Goal: Information Seeking & Learning: Check status

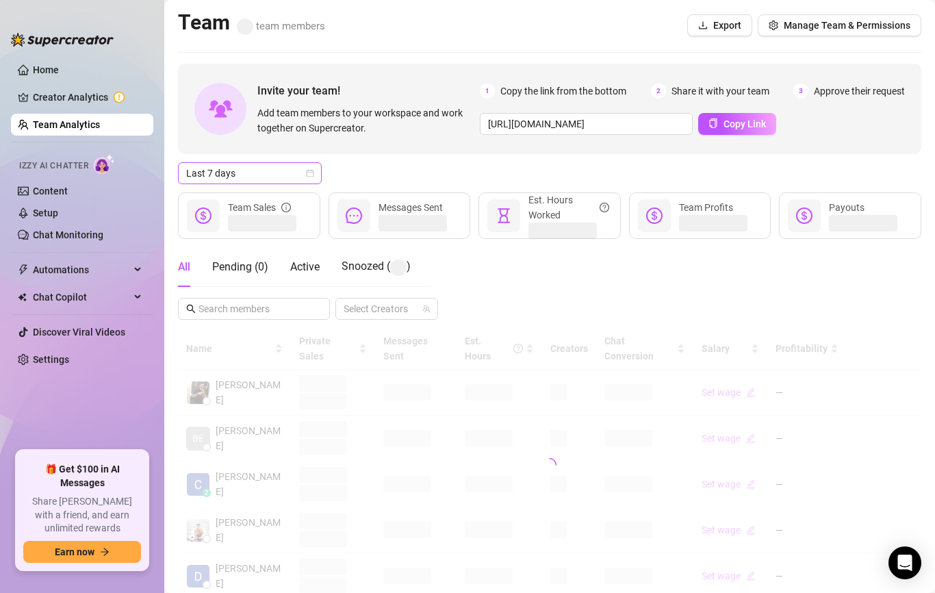
click at [255, 163] on span "Last 7 days" at bounding box center [249, 173] width 127 height 21
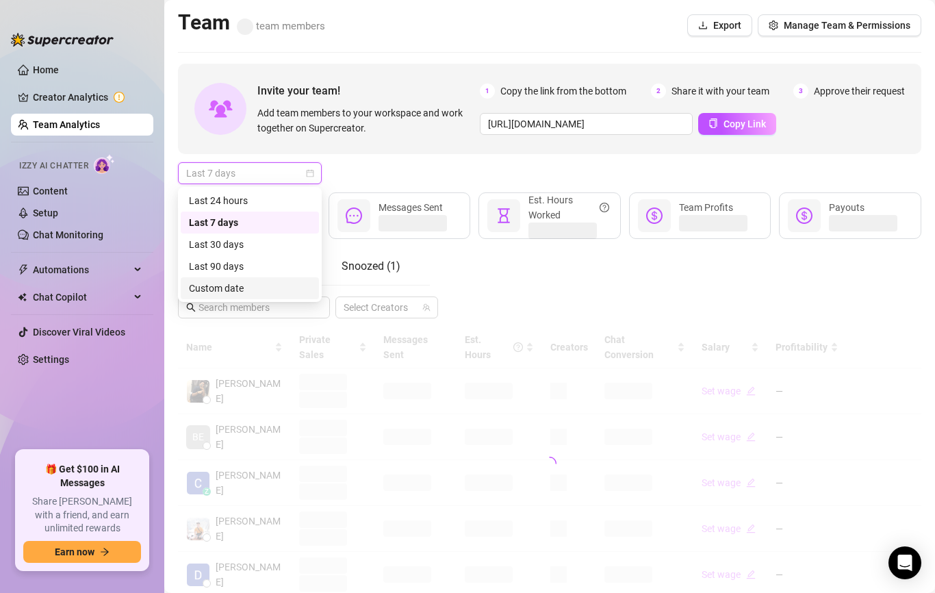
click at [237, 284] on div "Custom date" at bounding box center [250, 288] width 122 height 15
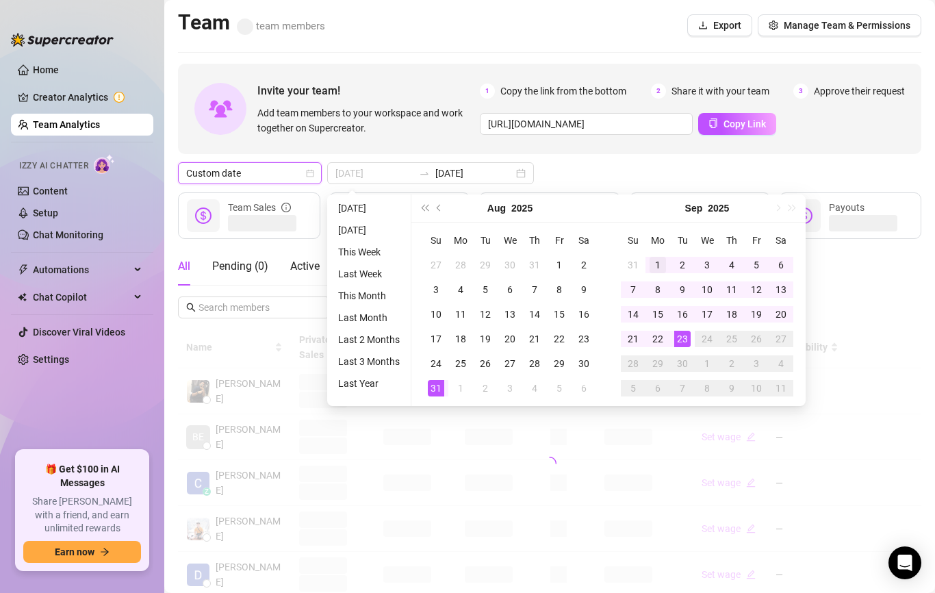
type input "[DATE]"
click at [660, 259] on div "1" at bounding box center [658, 265] width 16 height 16
type input "[DATE]"
click at [665, 338] on div "22" at bounding box center [658, 339] width 16 height 16
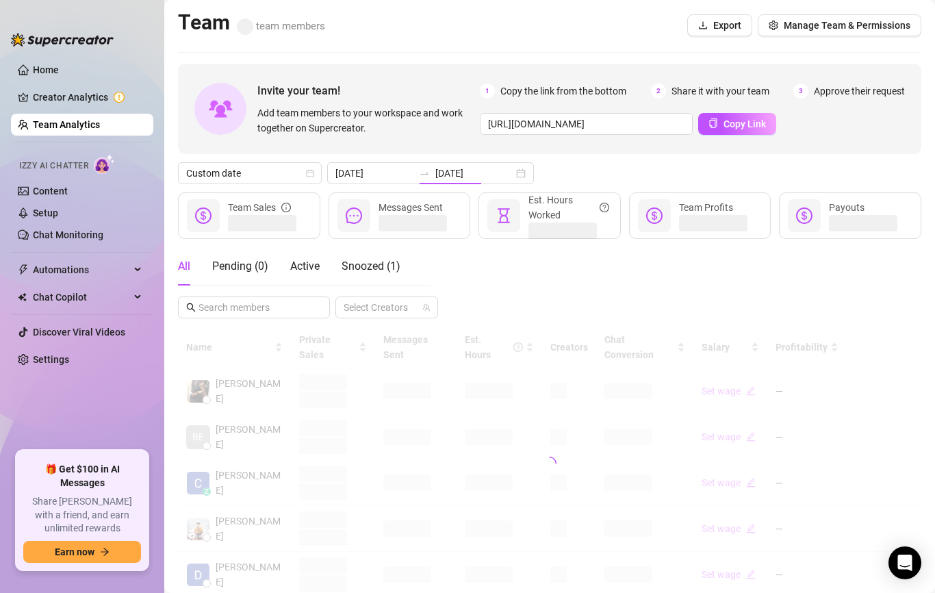
type input "[DATE]"
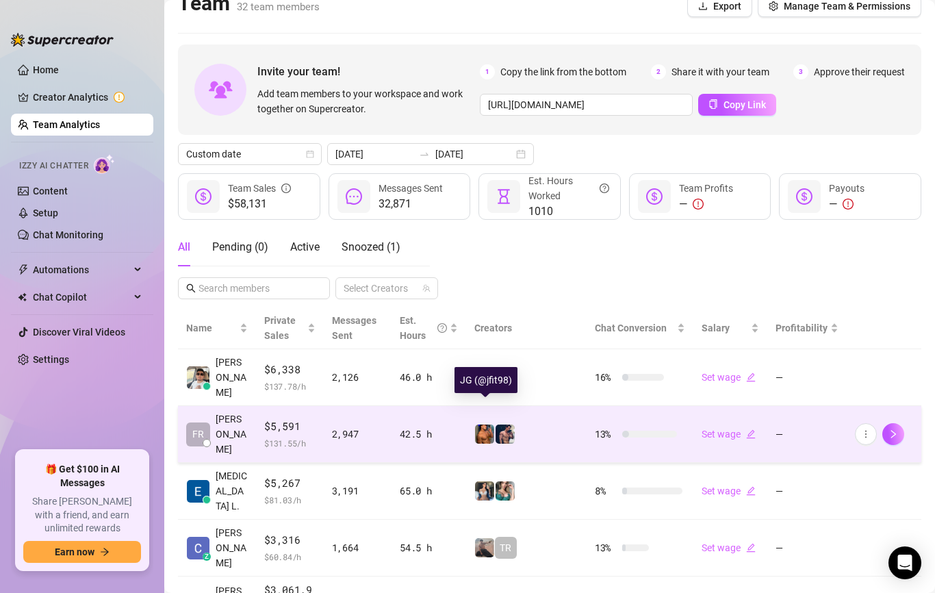
scroll to position [21, 0]
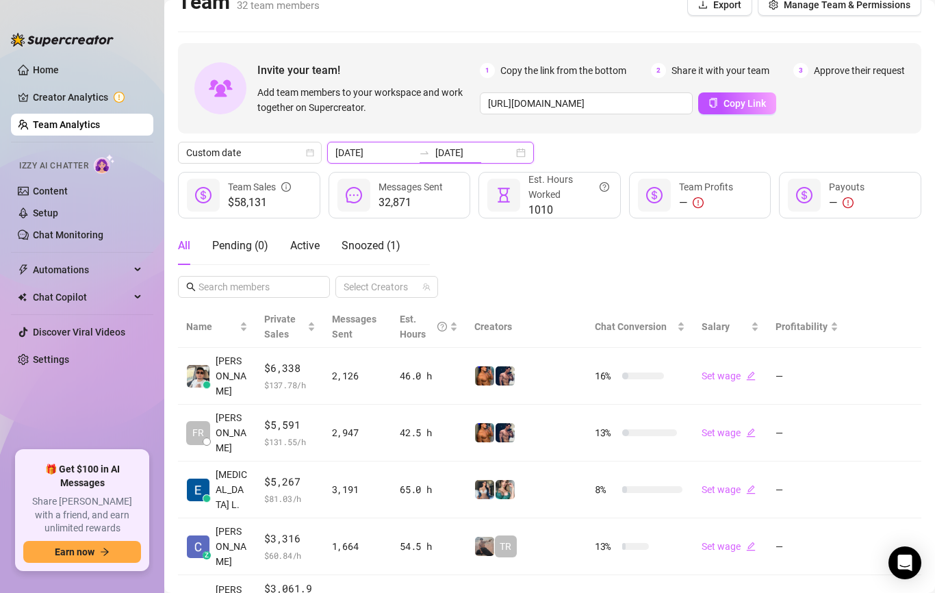
click at [463, 145] on input "[DATE]" at bounding box center [474, 152] width 78 height 15
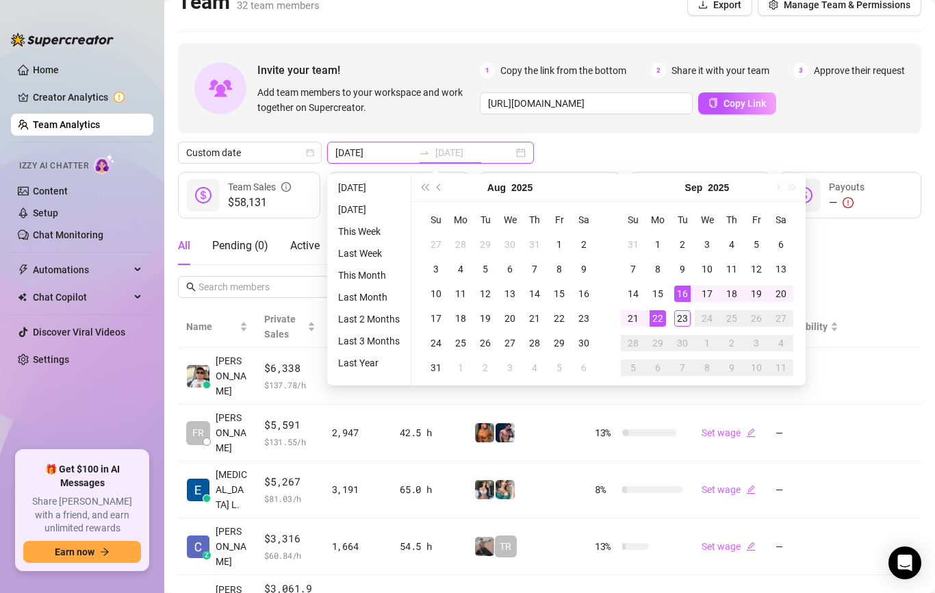
type input "[DATE]"
click at [680, 310] on div "23" at bounding box center [682, 318] width 16 height 16
type input "[DATE]"
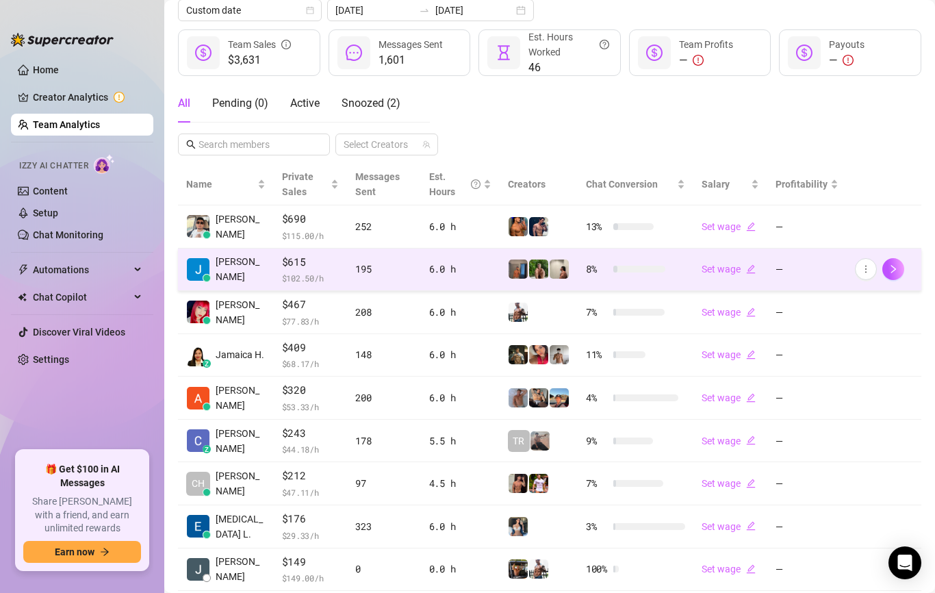
scroll to position [164, 0]
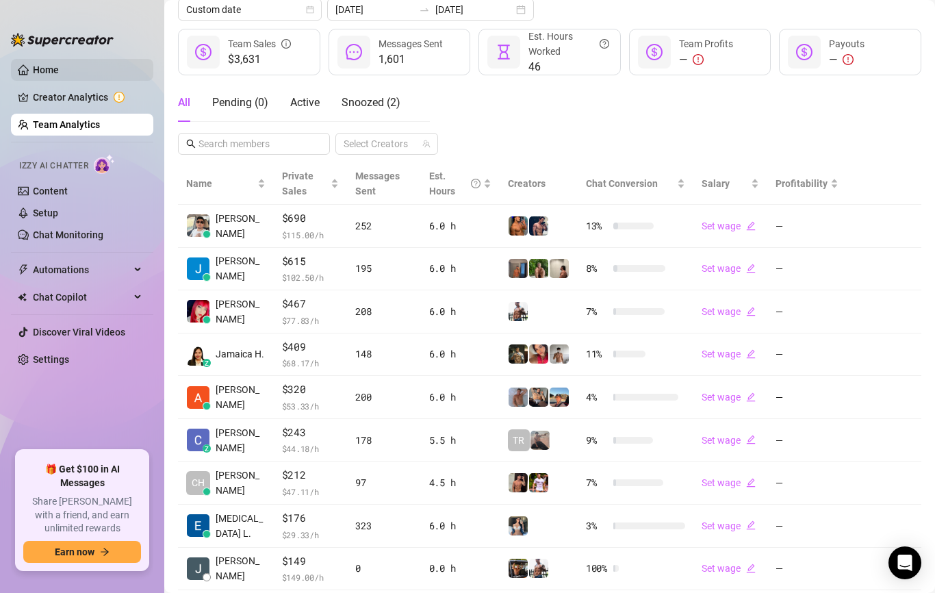
click at [59, 75] on link "Home" at bounding box center [46, 69] width 26 height 11
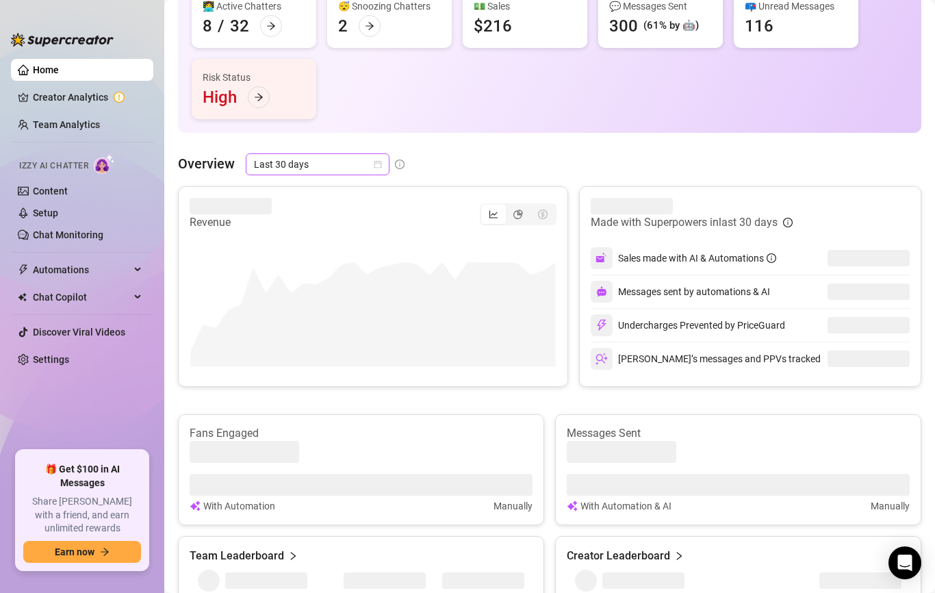
click at [360, 170] on span "Last 30 days" at bounding box center [317, 164] width 127 height 21
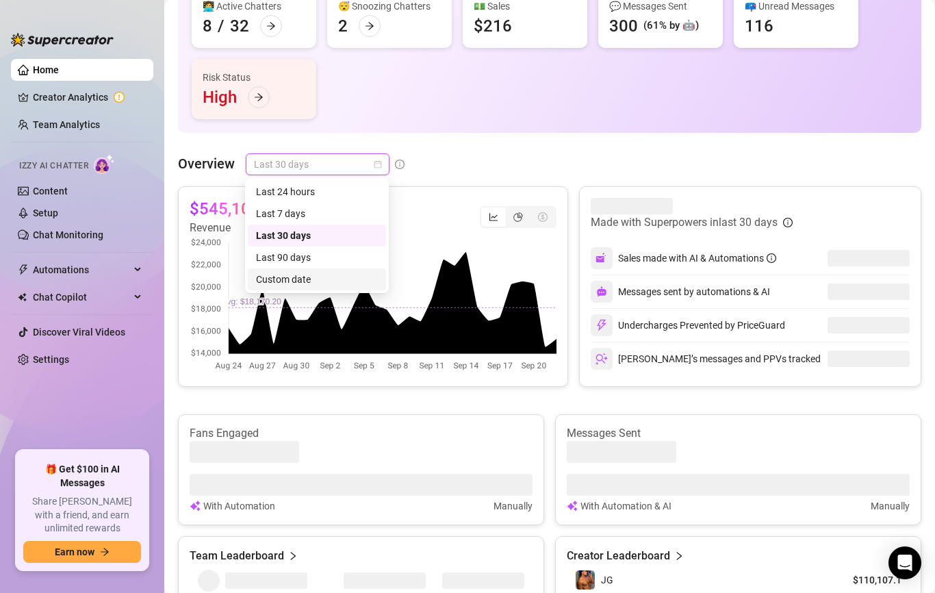
click at [310, 281] on div "Custom date" at bounding box center [317, 279] width 122 height 15
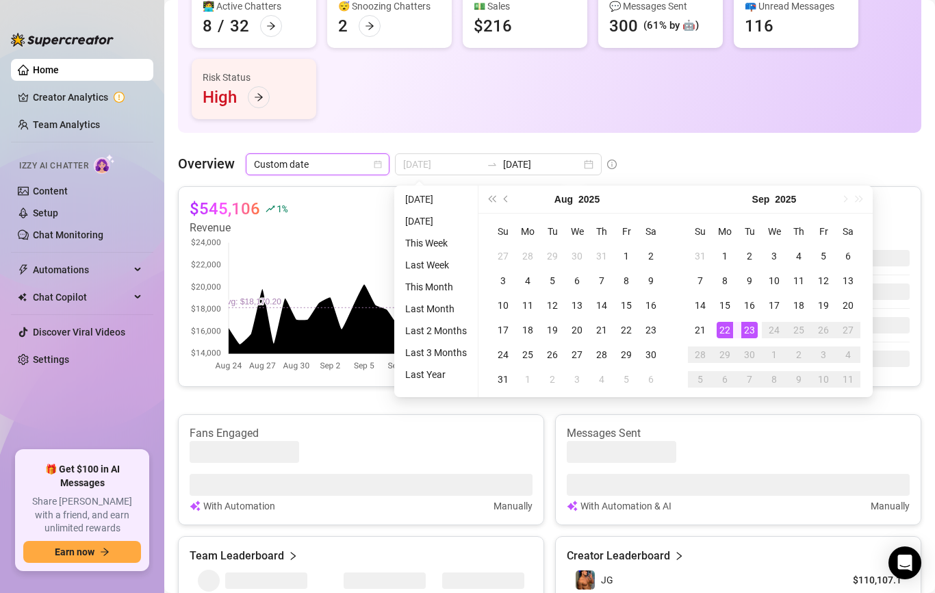
click at [727, 330] on div "22" at bounding box center [725, 330] width 16 height 16
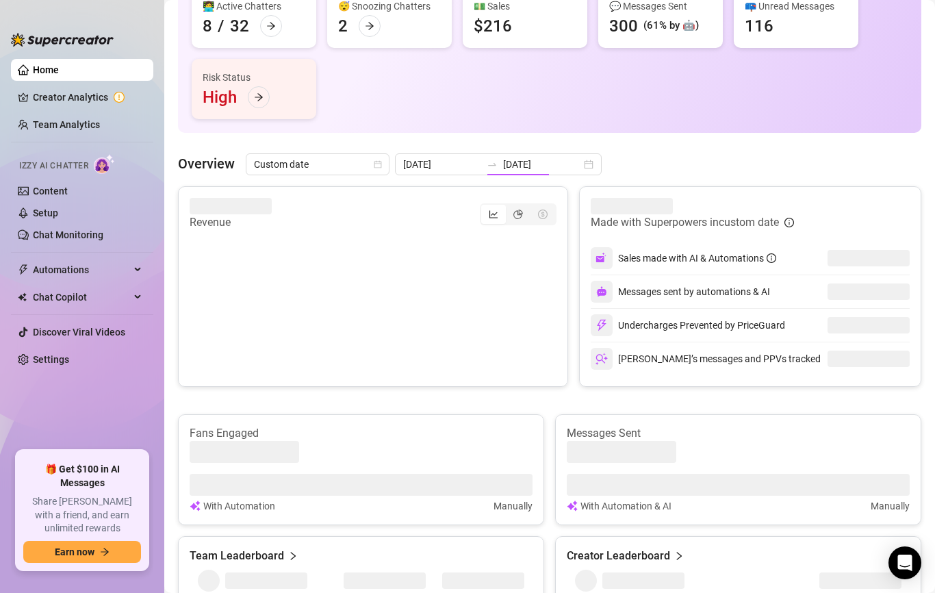
type input "[DATE]"
click at [503, 160] on input "[DATE]" at bounding box center [542, 164] width 78 height 15
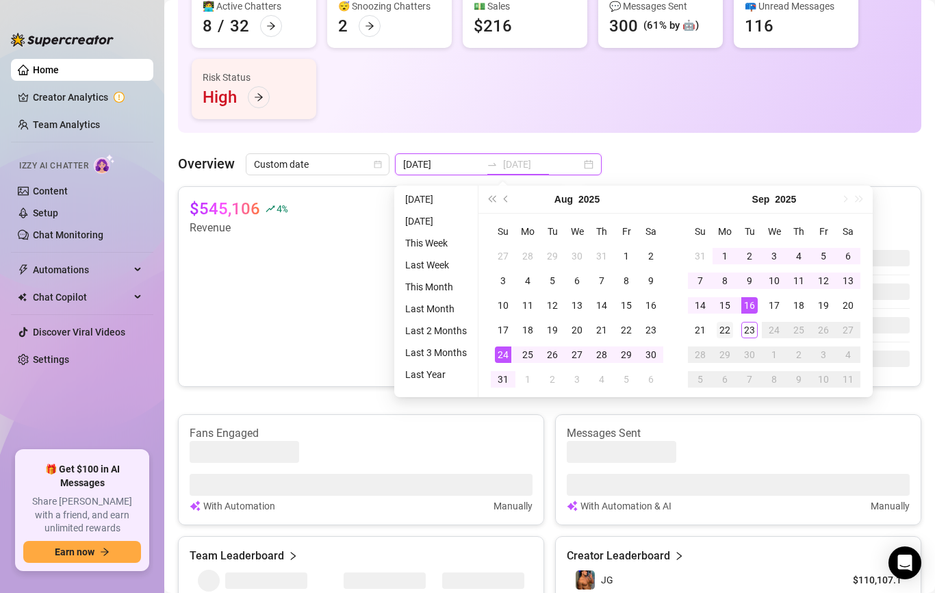
type input "[DATE]"
click at [724, 322] on div "22" at bounding box center [725, 330] width 16 height 16
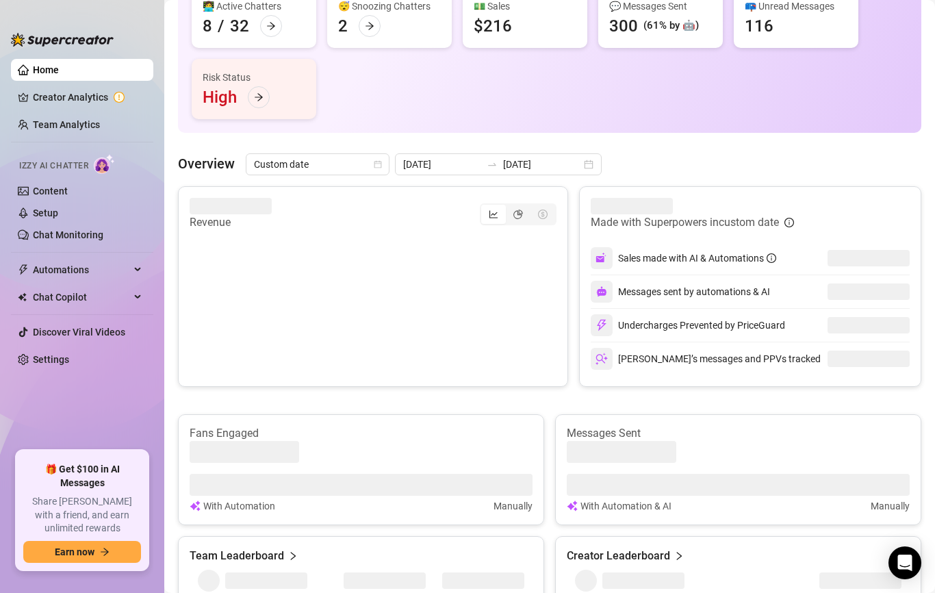
type input "[DATE]"
click at [724, 322] on div "Undercharges Prevented by PriceGuard" at bounding box center [688, 325] width 194 height 22
click at [218, 212] on article "$15,557" at bounding box center [220, 209] width 61 height 22
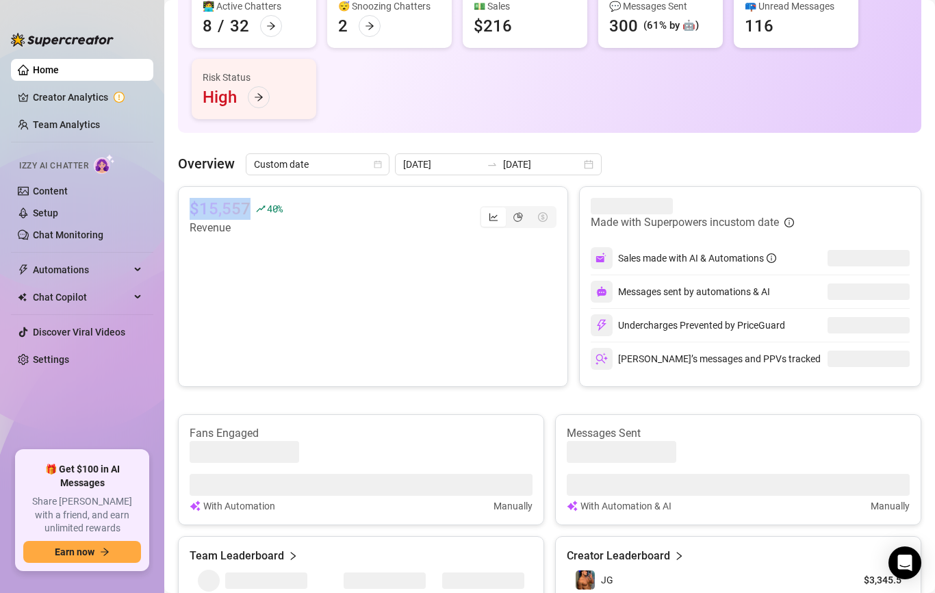
click at [218, 212] on article "$15,557" at bounding box center [220, 209] width 61 height 22
copy div "$15,557"
click at [513, 161] on input "[DATE]" at bounding box center [542, 164] width 78 height 15
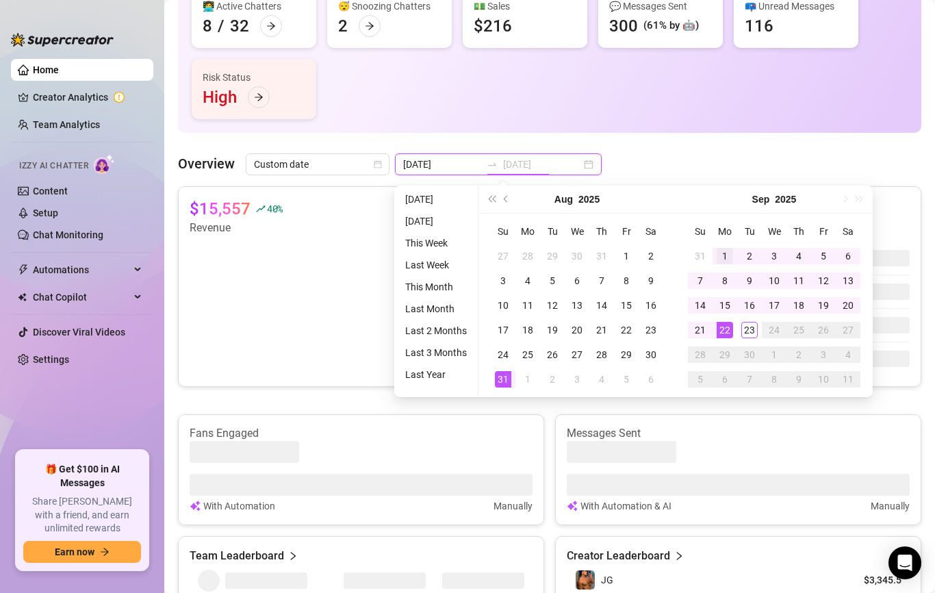
type input "[DATE]"
click at [728, 252] on div "1" at bounding box center [725, 256] width 16 height 16
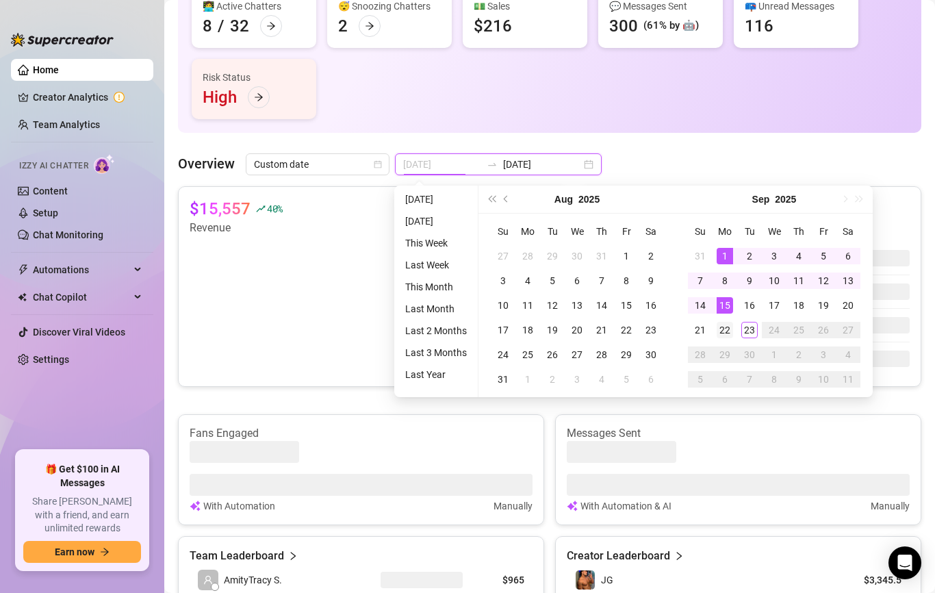
type input "[DATE]"
click at [724, 326] on div "22" at bounding box center [725, 330] width 16 height 16
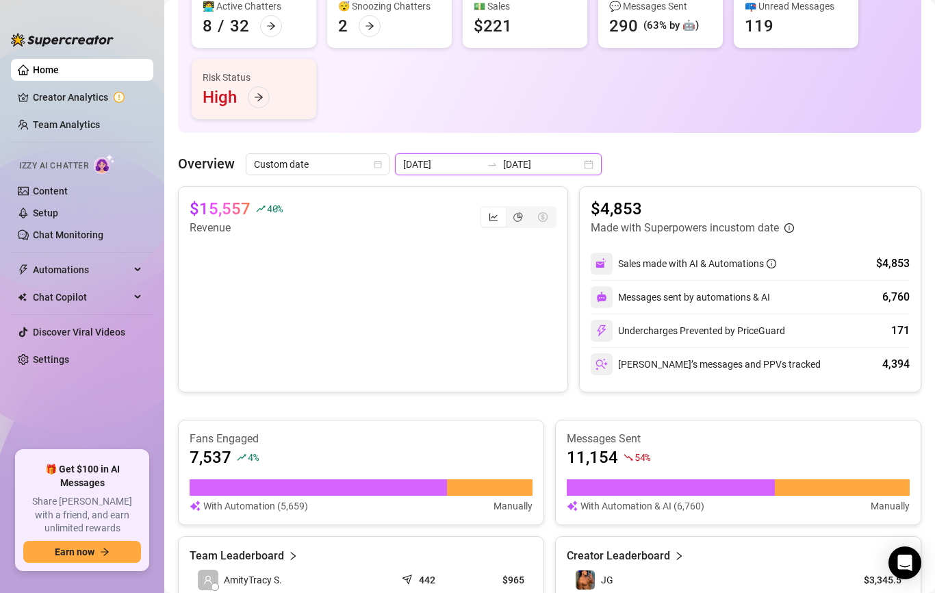
click at [522, 168] on input "[DATE]" at bounding box center [542, 164] width 78 height 15
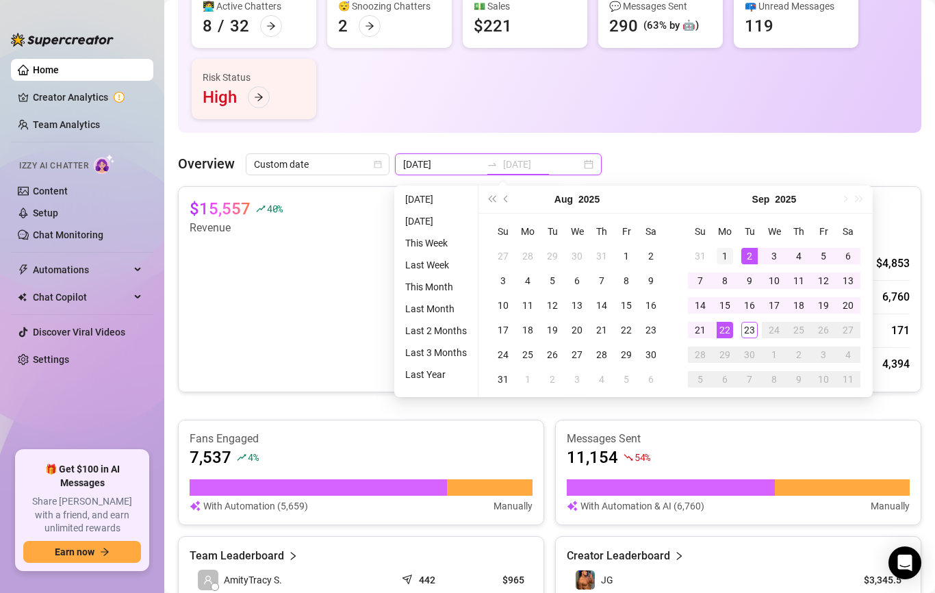
type input "[DATE]"
click at [726, 246] on td "1" at bounding box center [725, 256] width 25 height 25
click at [726, 329] on div "22" at bounding box center [725, 330] width 16 height 16
type input "[DATE]"
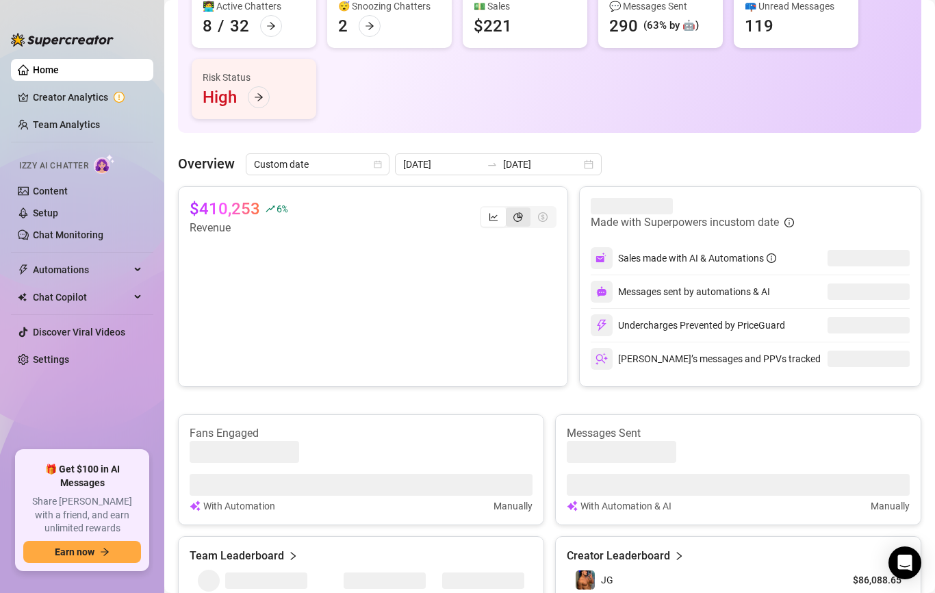
click at [517, 218] on icon "pie-chart" at bounding box center [518, 217] width 10 height 10
click at [509, 209] on input "segmented control" at bounding box center [509, 209] width 0 height 0
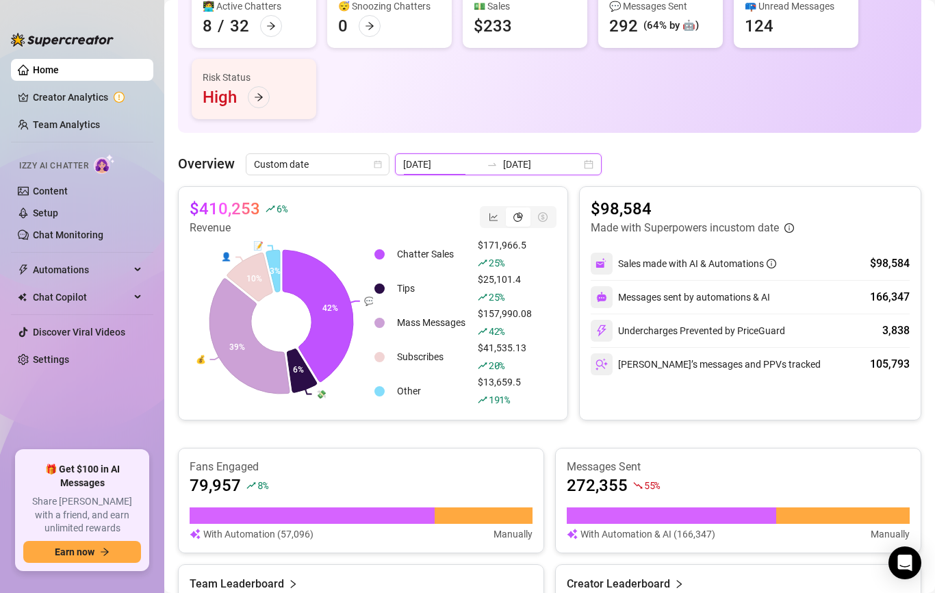
click at [444, 159] on input "[DATE]" at bounding box center [442, 164] width 78 height 15
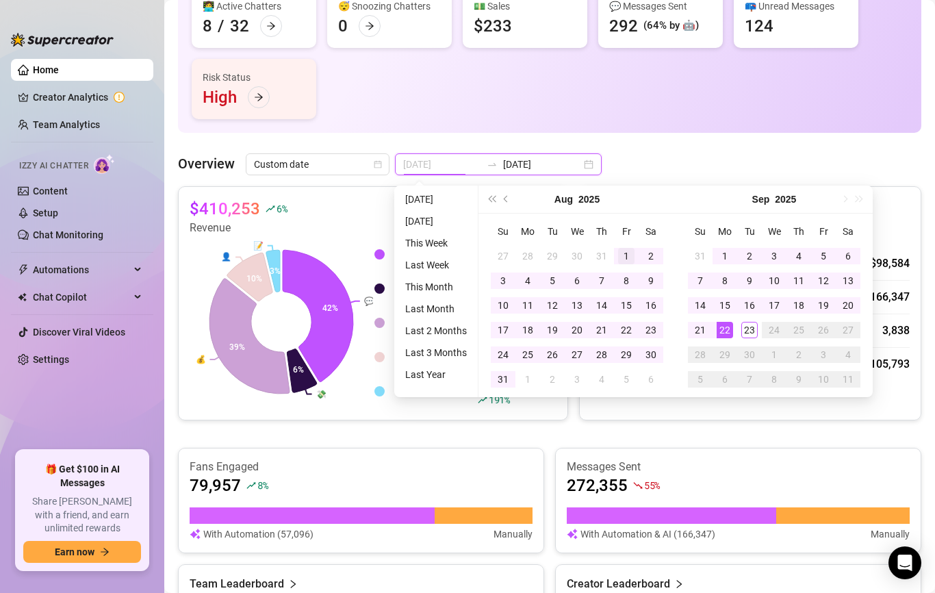
type input "[DATE]"
click at [628, 257] on div "1" at bounding box center [626, 256] width 16 height 16
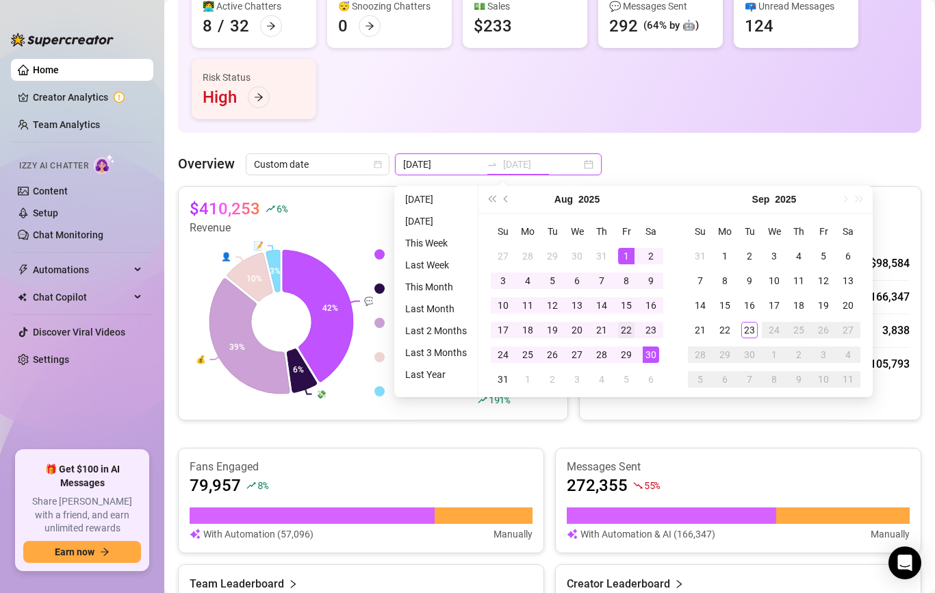
type input "[DATE]"
click at [626, 327] on div "22" at bounding box center [626, 330] width 16 height 16
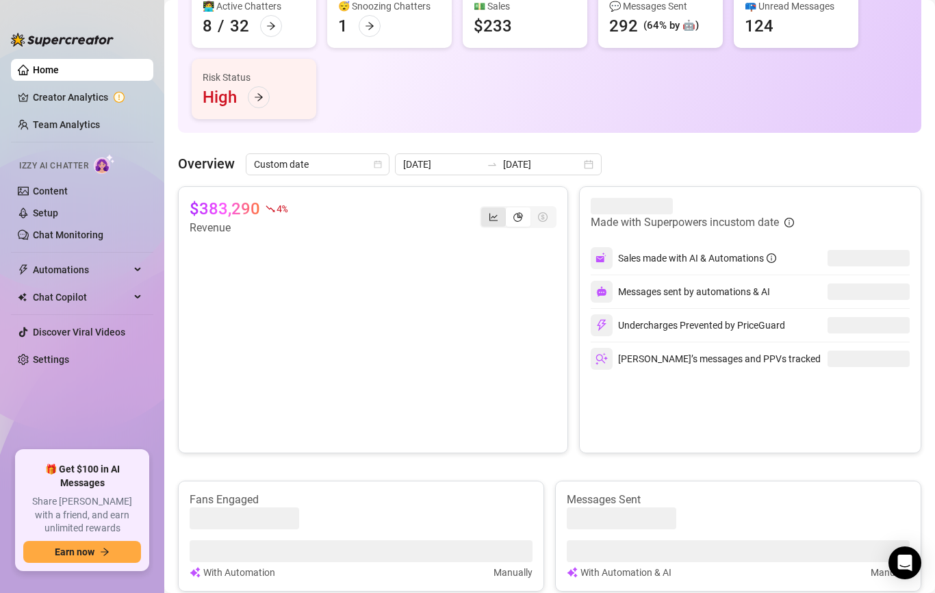
click at [494, 207] on div "segmented control" at bounding box center [493, 216] width 25 height 19
click at [485, 209] on input "segmented control" at bounding box center [485, 209] width 0 height 0
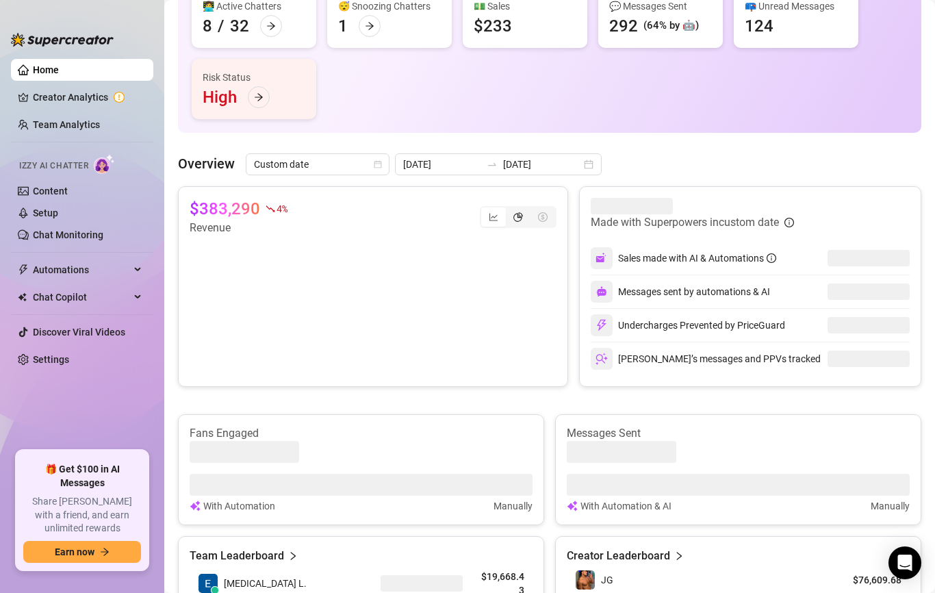
click at [520, 215] on icon "pie-chart" at bounding box center [518, 217] width 10 height 10
click at [509, 209] on input "segmented control" at bounding box center [509, 209] width 0 height 0
